Goal: Information Seeking & Learning: Learn about a topic

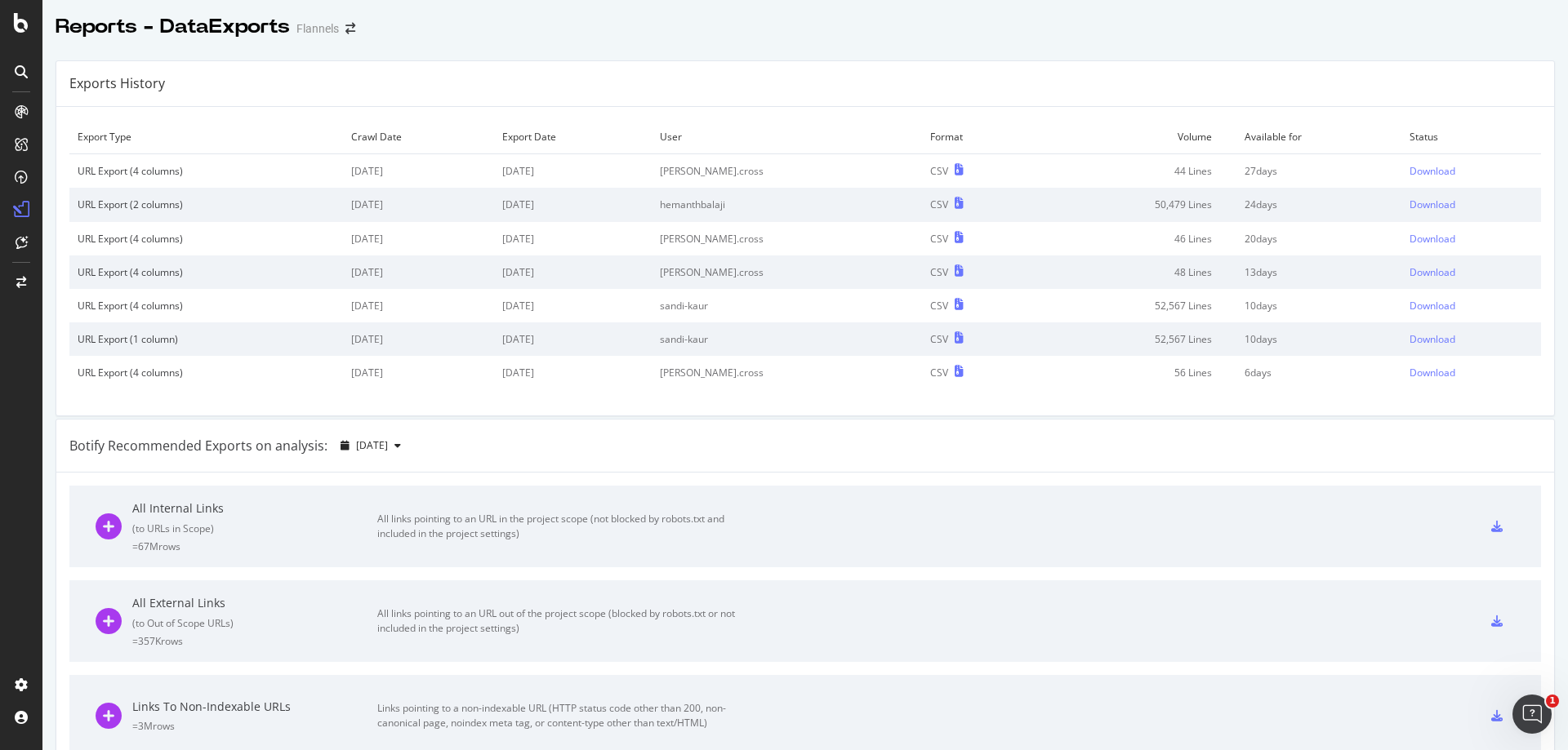
click at [18, 69] on icon at bounding box center [21, 72] width 13 height 13
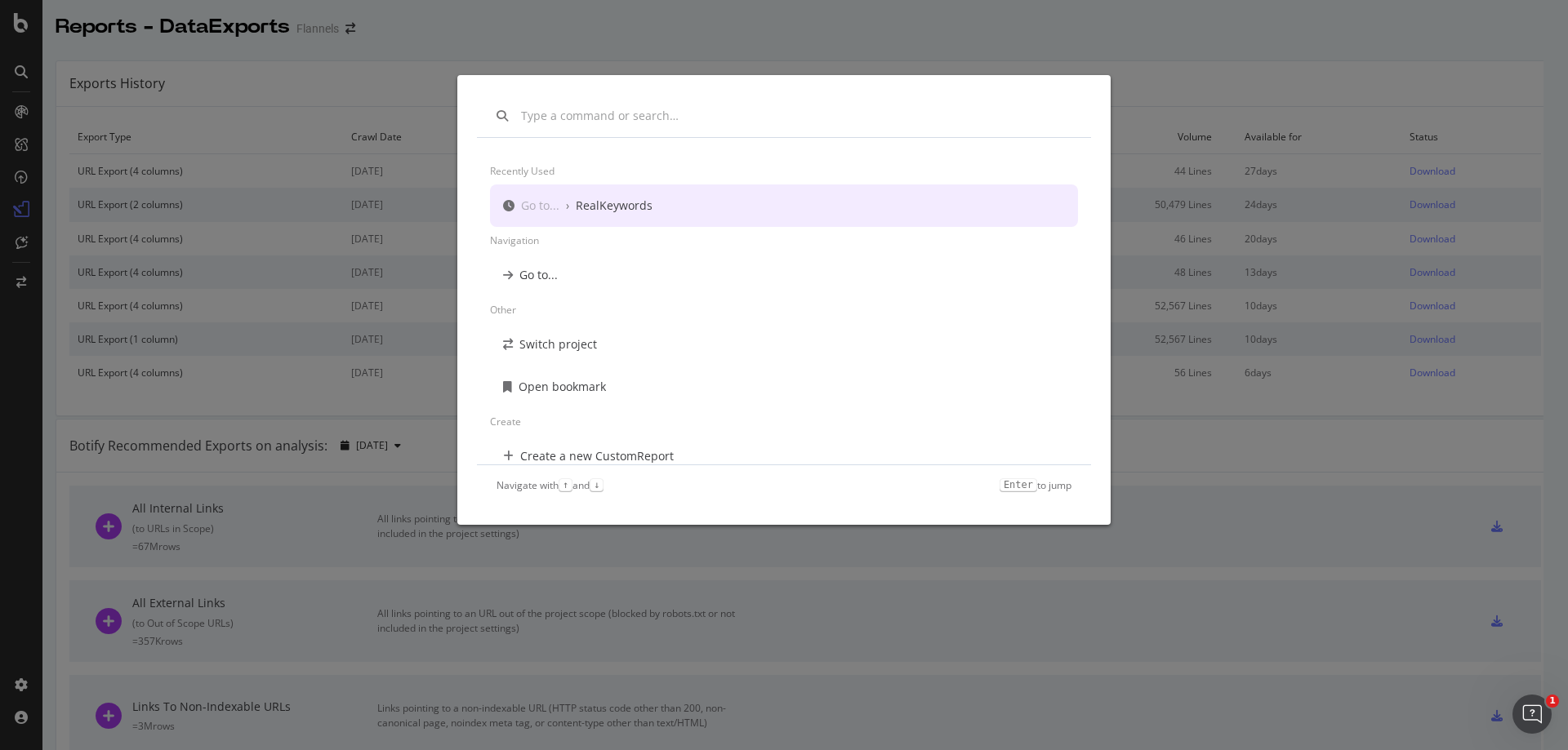
click at [761, 30] on div "Recently used Go to... › RealKeywords Navigation Go to... Other Switch project …" at bounding box center [784, 375] width 1568 height 750
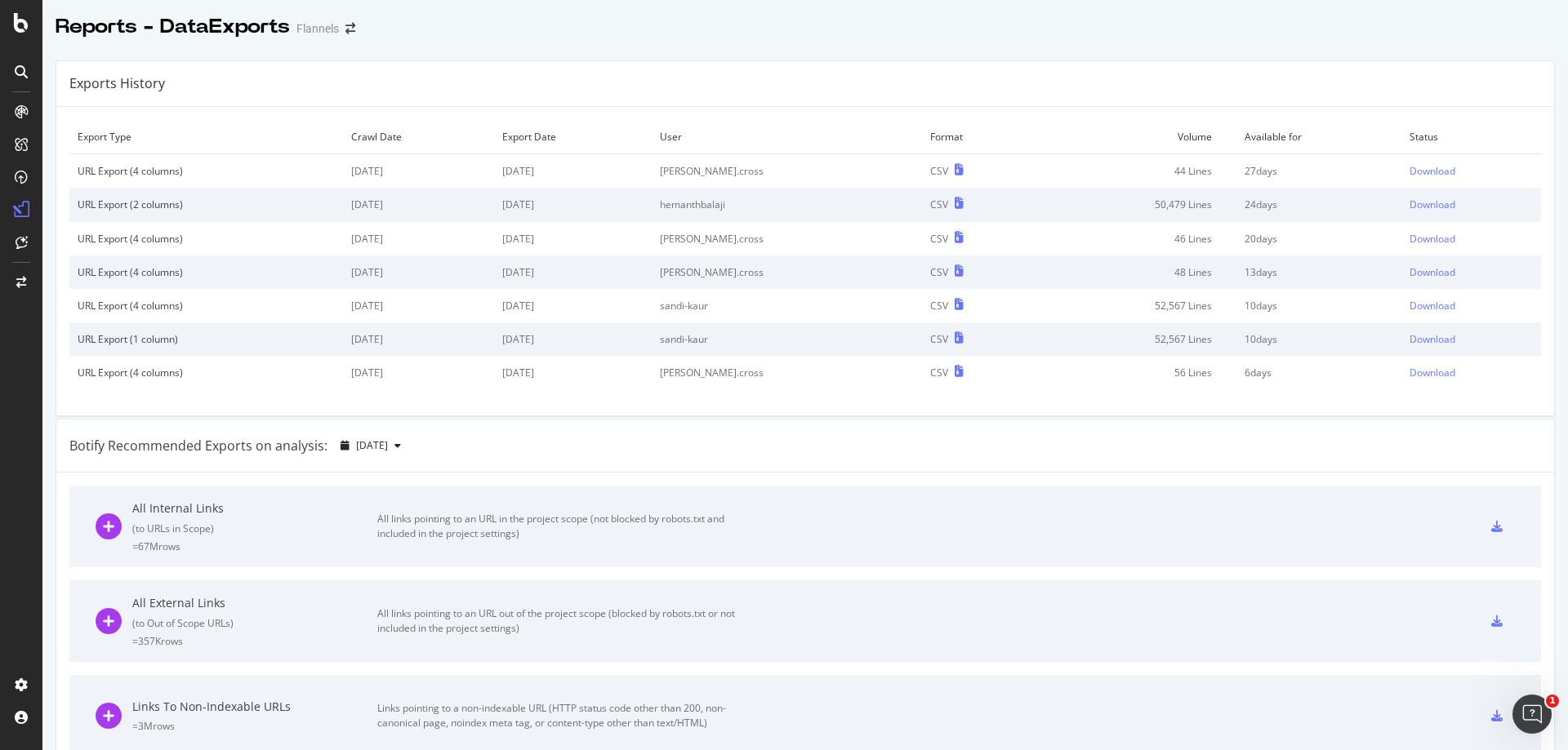
click at [26, 37] on div at bounding box center [21, 375] width 42 height 750
click at [22, 30] on icon at bounding box center [21, 22] width 15 height 19
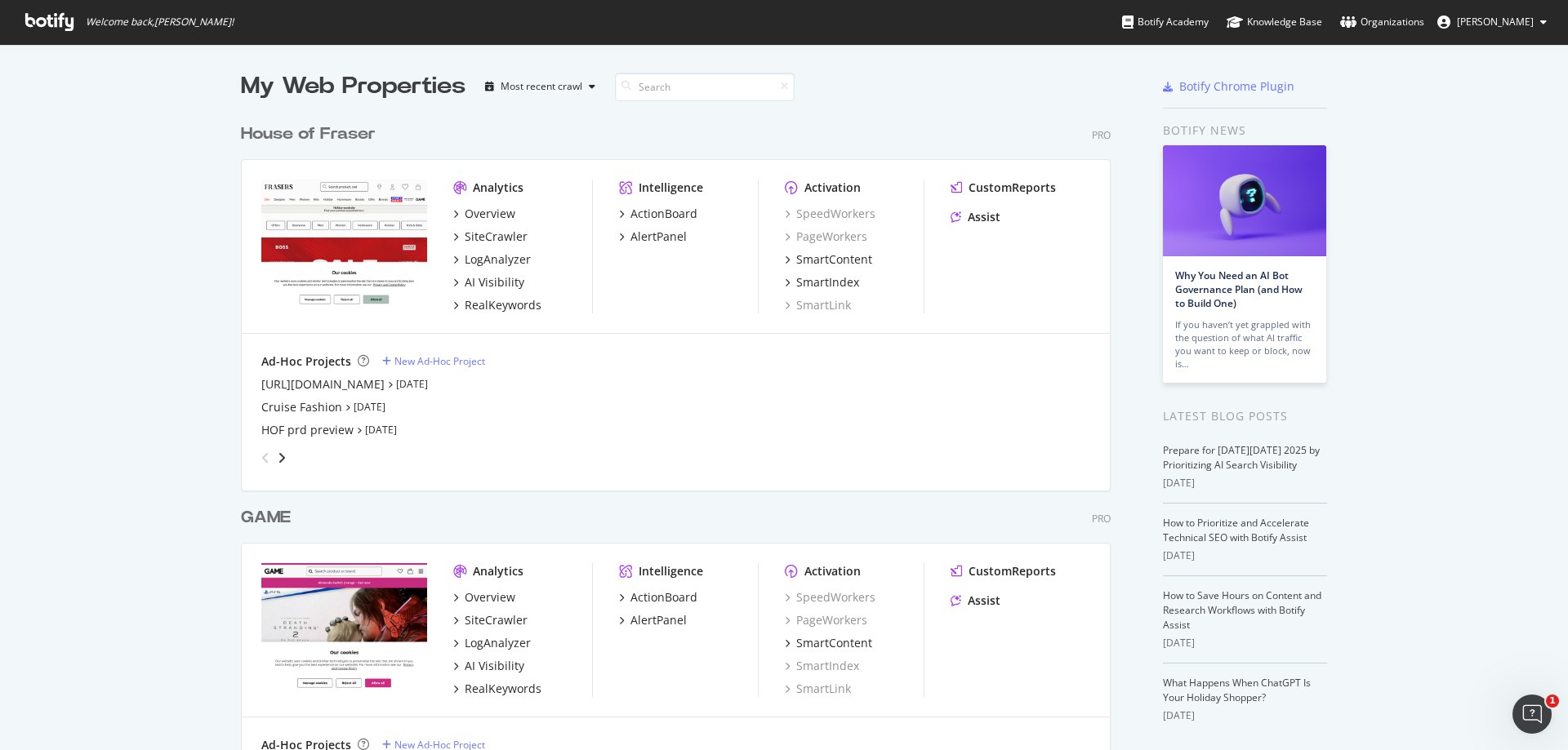
scroll to position [738, 1543]
click at [62, 24] on icon at bounding box center [50, 22] width 48 height 18
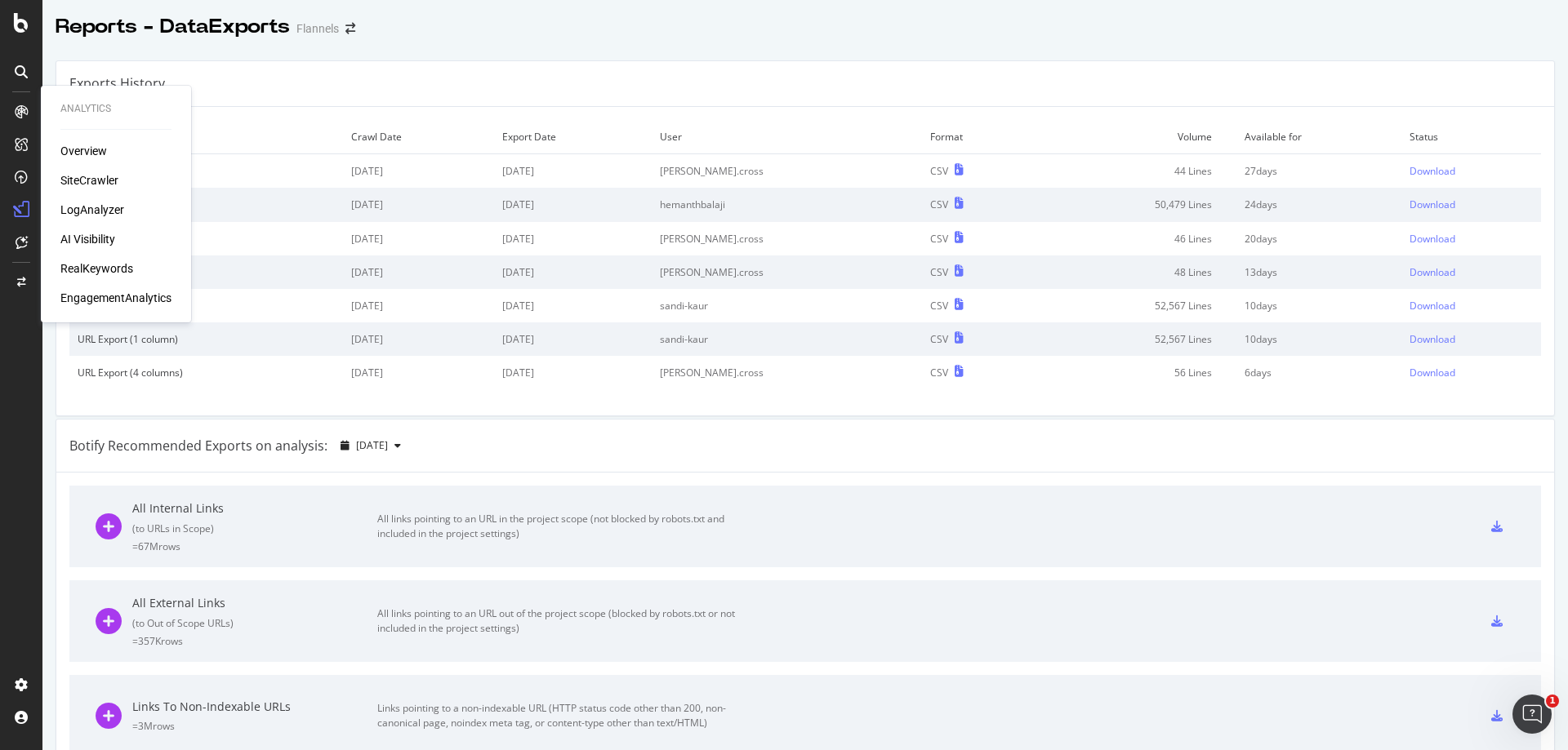
click at [99, 211] on div "LogAnalyzer" at bounding box center [92, 210] width 63 height 17
